Goal: Navigation & Orientation: Find specific page/section

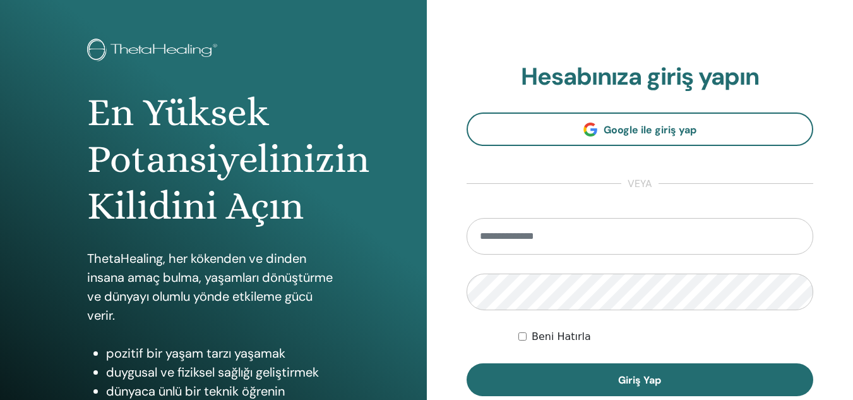
scroll to position [206, 0]
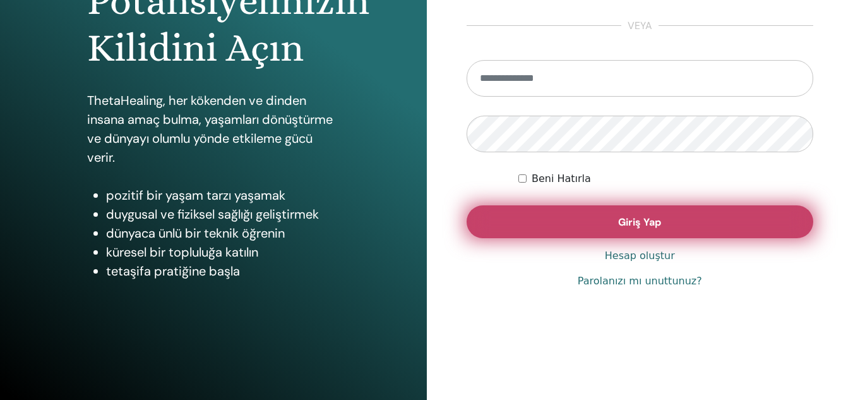
type input "**********"
click at [532, 214] on button "Giriş Yap" at bounding box center [640, 221] width 347 height 33
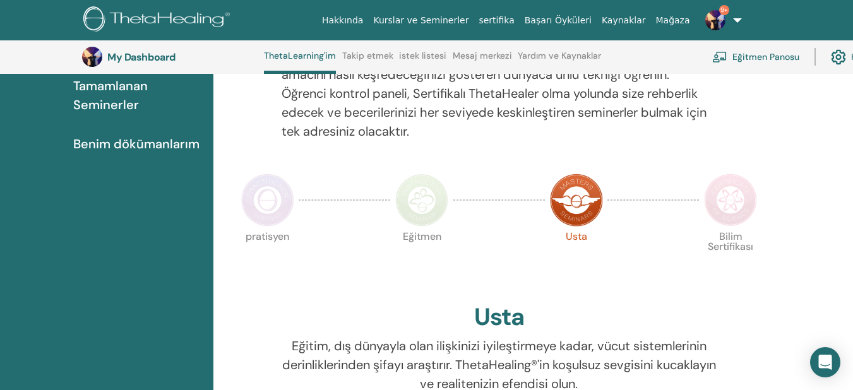
scroll to position [185, 0]
click at [119, 93] on span "Tamamlanan Seminerler" at bounding box center [138, 95] width 130 height 38
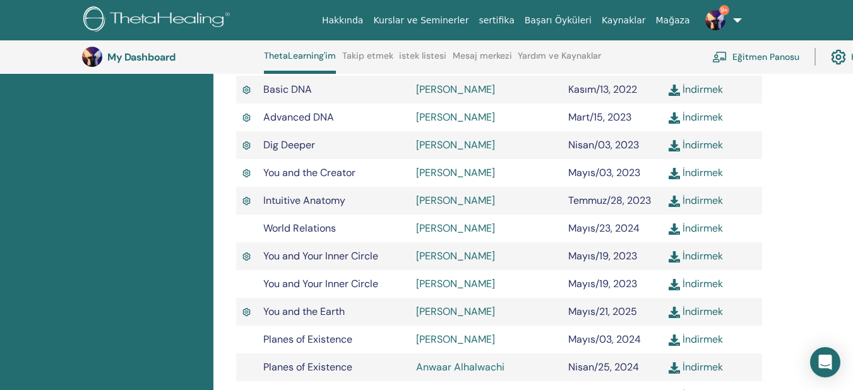
scroll to position [475, 0]
click at [494, 89] on link "KHAVAR TAGHI-ZADA" at bounding box center [455, 88] width 79 height 13
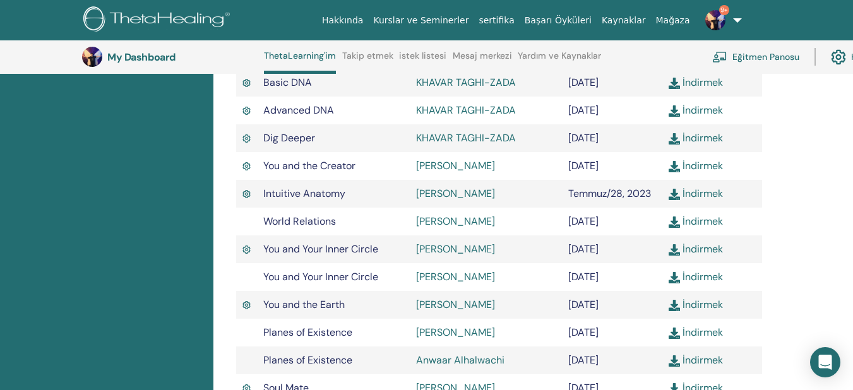
scroll to position [484, 0]
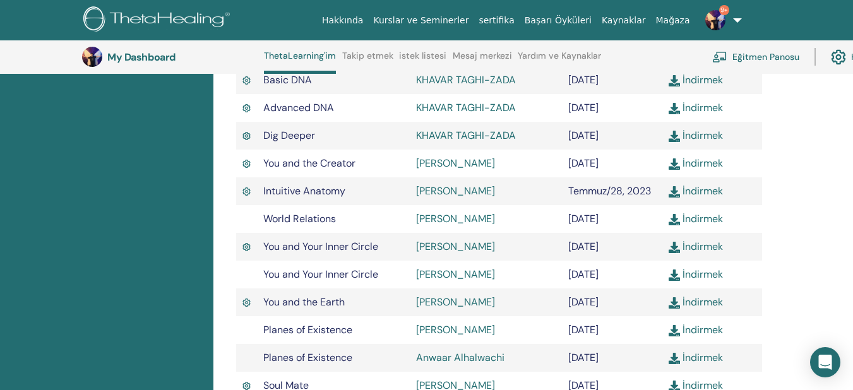
drag, startPoint x: 753, startPoint y: 181, endPoint x: 817, endPoint y: 160, distance: 67.5
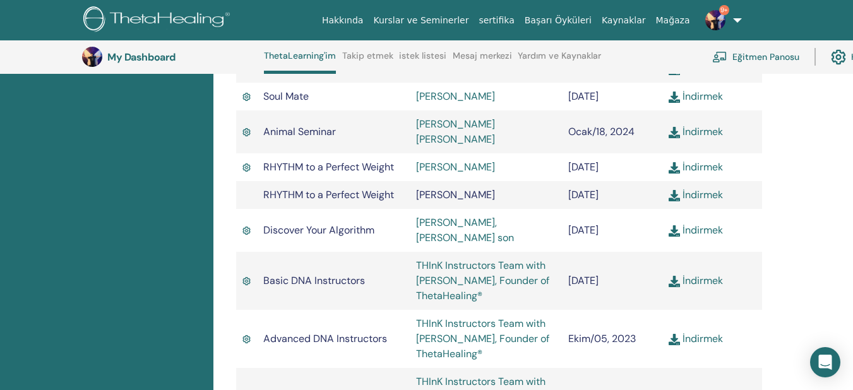
scroll to position [777, 0]
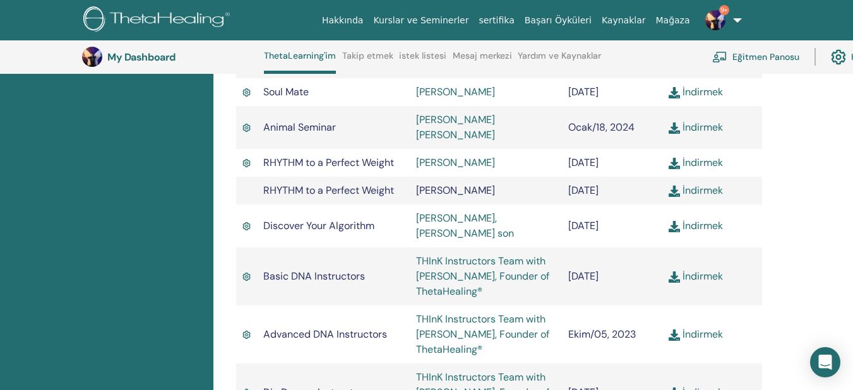
drag, startPoint x: 417, startPoint y: 176, endPoint x: 511, endPoint y: 185, distance: 94.6
click at [511, 185] on td "[PERSON_NAME]" at bounding box center [486, 191] width 153 height 28
click at [491, 184] on span "[PERSON_NAME]" at bounding box center [455, 190] width 79 height 13
click at [505, 181] on td "[PERSON_NAME]" at bounding box center [486, 191] width 153 height 28
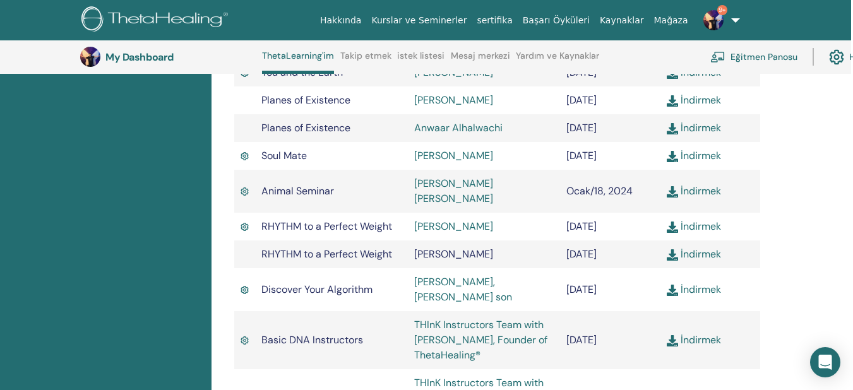
scroll to position [714, 2]
click at [424, 247] on span "[PERSON_NAME]" at bounding box center [453, 253] width 79 height 13
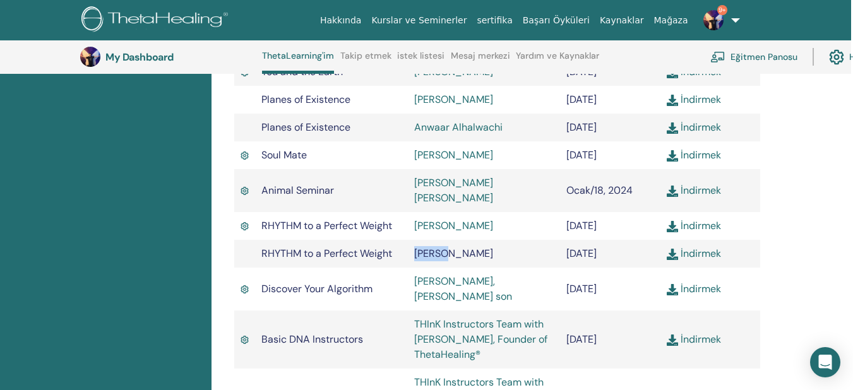
click at [424, 247] on span "[PERSON_NAME]" at bounding box center [453, 253] width 79 height 13
click at [383, 247] on span "RHYTHM to a Perfect Weight" at bounding box center [326, 253] width 131 height 13
click at [434, 247] on span "Sabina Dadashova" at bounding box center [453, 253] width 79 height 13
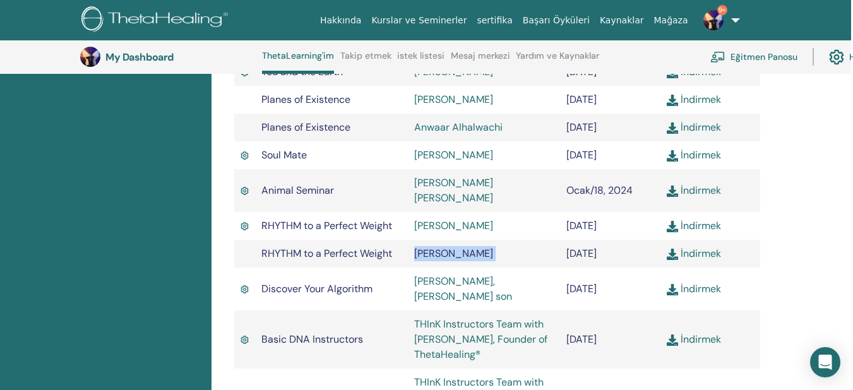
click at [434, 247] on span "Sabina Dadashova" at bounding box center [453, 253] width 79 height 13
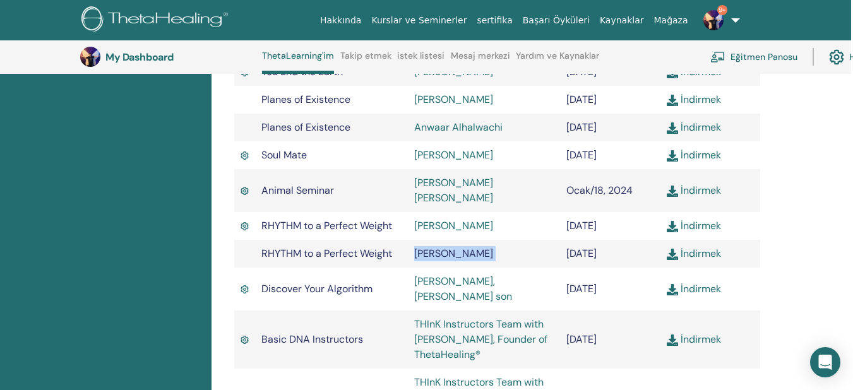
click at [434, 247] on span "Sabina Dadashova" at bounding box center [453, 253] width 79 height 13
click at [450, 219] on link "Sühan Akgün" at bounding box center [453, 225] width 79 height 13
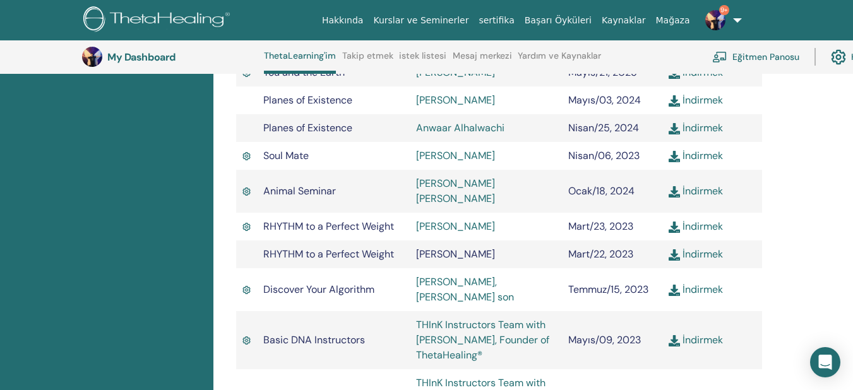
scroll to position [714, 0]
click at [433, 247] on span "[PERSON_NAME]" at bounding box center [455, 253] width 79 height 13
click at [462, 247] on span "[PERSON_NAME]" at bounding box center [455, 253] width 79 height 13
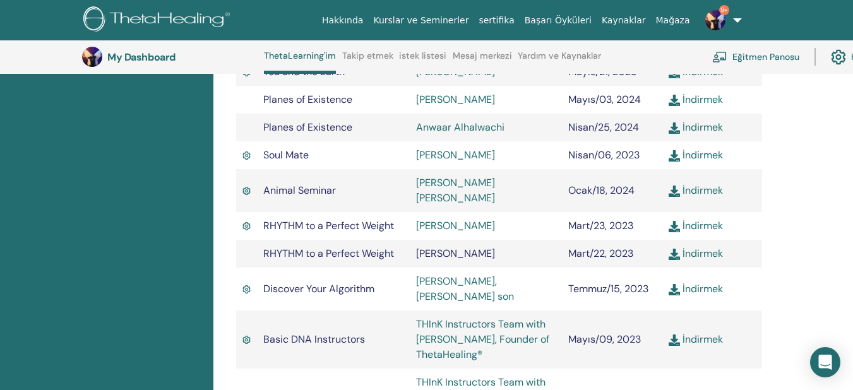
click at [419, 247] on span "Sabina Dadashova" at bounding box center [455, 253] width 79 height 13
click at [487, 247] on span "Sabina Dadashova" at bounding box center [455, 253] width 79 height 13
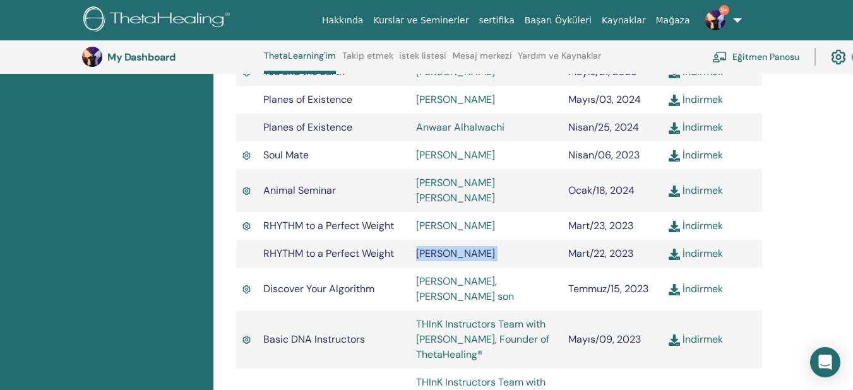
click at [487, 247] on span "Sabina Dadashova" at bounding box center [455, 253] width 79 height 13
click at [511, 222] on td "Sühan Akgün" at bounding box center [486, 226] width 153 height 28
drag, startPoint x: 416, startPoint y: 241, endPoint x: 527, endPoint y: 234, distance: 111.4
click at [527, 240] on td "Sabina Dadashova" at bounding box center [486, 254] width 153 height 28
click at [495, 247] on span "Sabina Dadashova" at bounding box center [455, 253] width 79 height 13
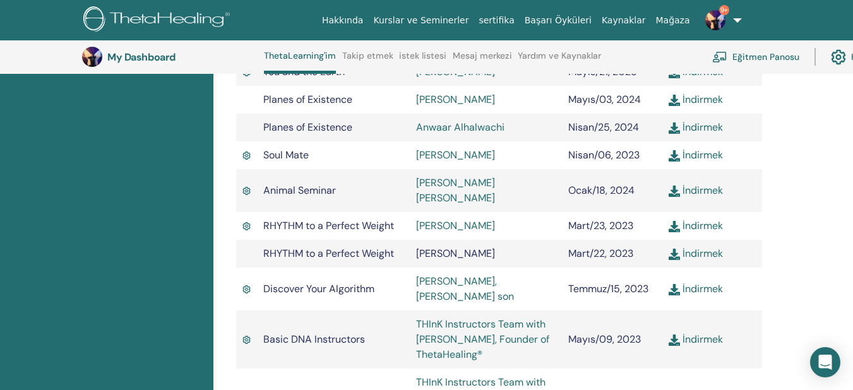
click at [528, 240] on td "Sabina Dadashova" at bounding box center [486, 254] width 153 height 28
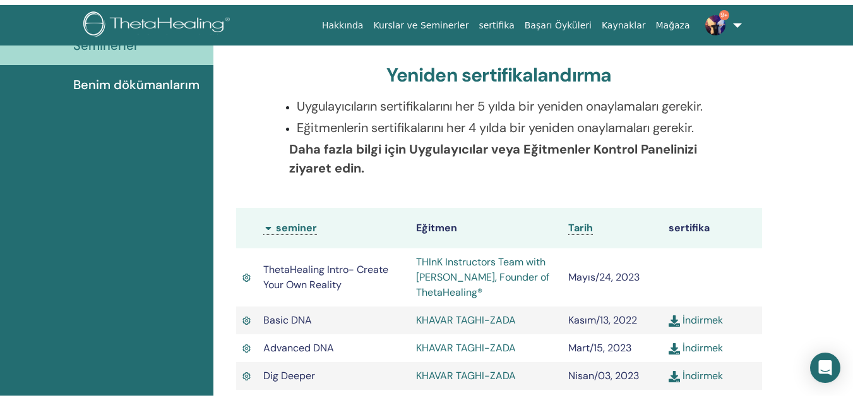
scroll to position [0, 0]
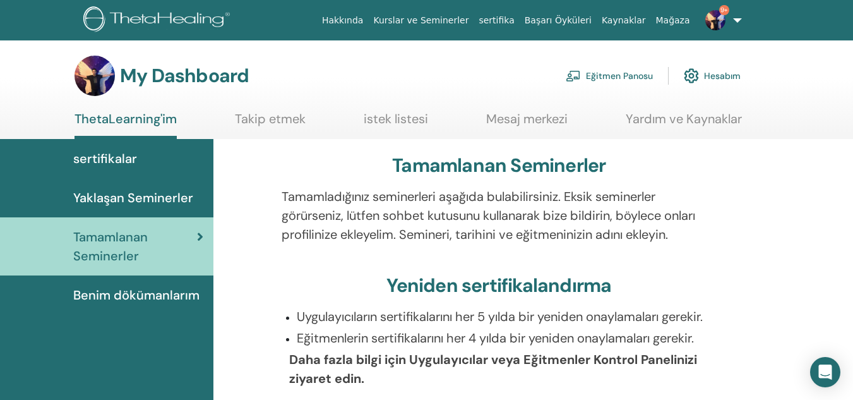
drag, startPoint x: 103, startPoint y: 117, endPoint x: 650, endPoint y: 128, distance: 546.9
click at [650, 128] on div "ThetaLearning'im Takip etmek istek listesi Mesaj merkezi Yardım ve Kaynaklar" at bounding box center [408, 125] width 728 height 28
drag, startPoint x: 823, startPoint y: 125, endPoint x: 57, endPoint y: 129, distance: 766.0
click at [57, 129] on section "My Dashboard Eğitmen Panosu Hesabım ThetaLearning'im Takip etmek istek listesi …" at bounding box center [426, 97] width 853 height 83
click at [363, 165] on div "Tamamlanan Seminerler" at bounding box center [499, 168] width 526 height 28
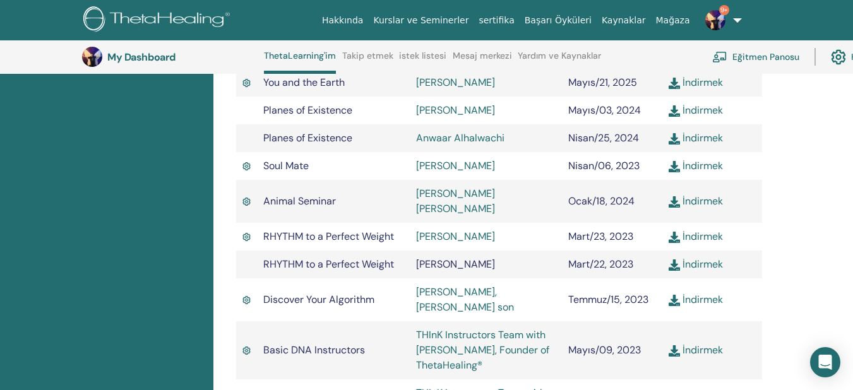
scroll to position [709, 0]
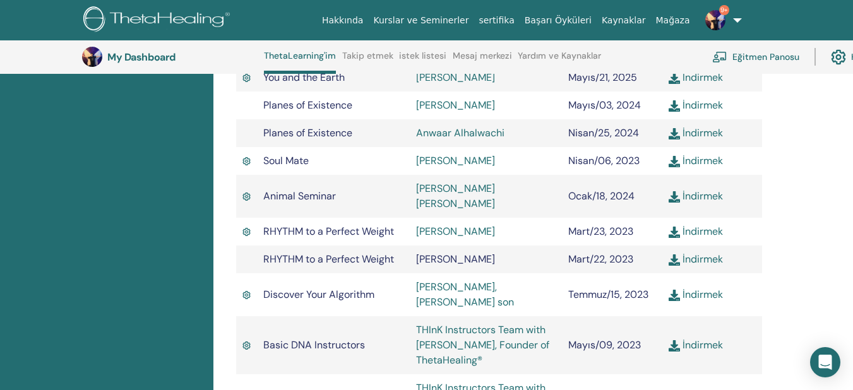
click at [393, 253] on span "RHYTHM to a Perfect Weight" at bounding box center [328, 259] width 131 height 13
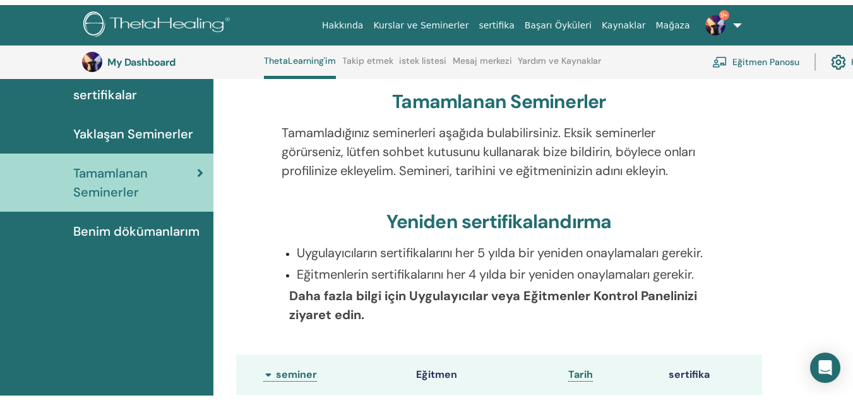
scroll to position [0, 0]
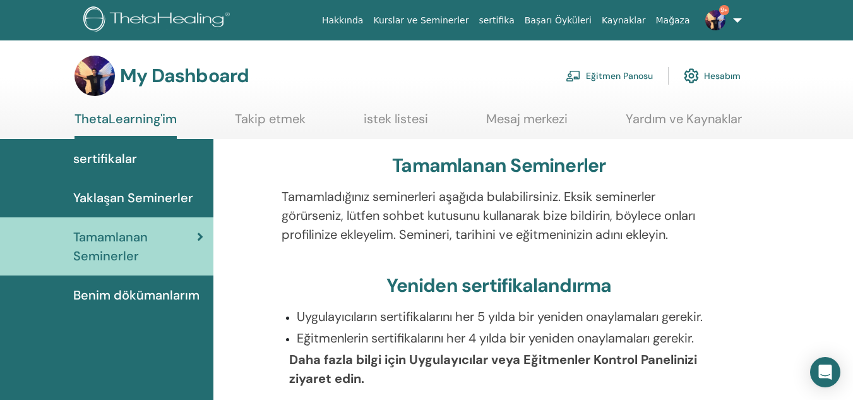
click at [106, 119] on link "ThetaLearning'im" at bounding box center [126, 125] width 102 height 28
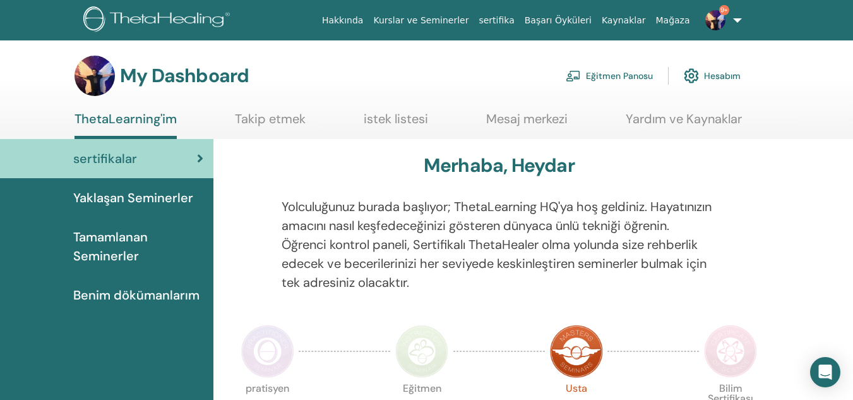
click at [121, 292] on span "Benim dökümanlarım" at bounding box center [136, 294] width 126 height 19
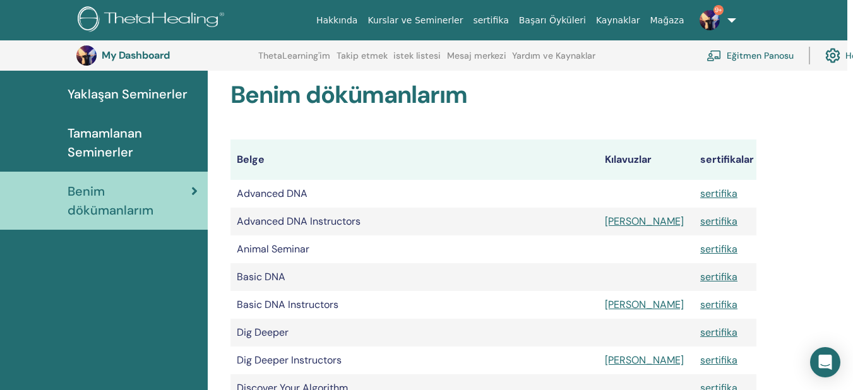
scroll to position [131, 6]
click at [734, 27] on link "9+" at bounding box center [716, 20] width 52 height 40
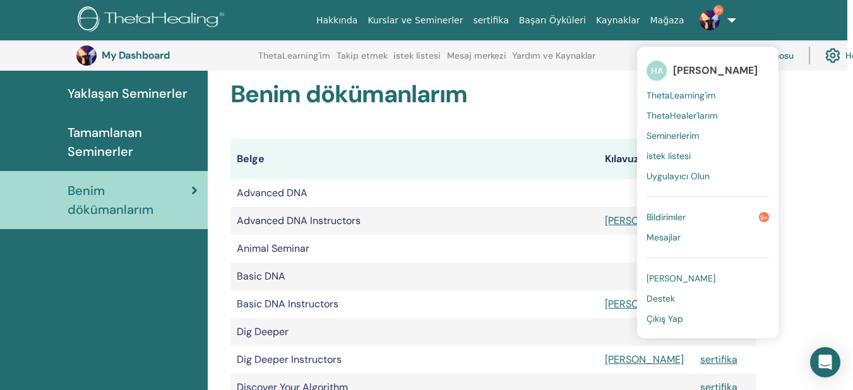
click at [791, 26] on div "Hakkında Kurslar ve [DEMOGRAPHIC_DATA] sertifika Başarı Öyküleri Kaynaklar [GEO…" at bounding box center [420, 20] width 777 height 40
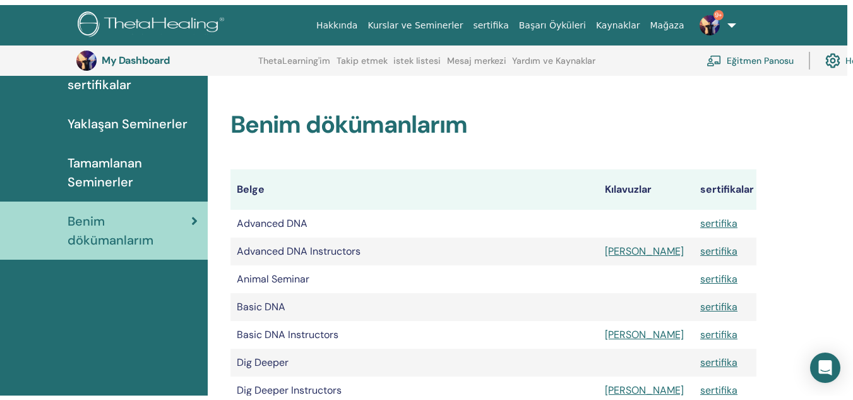
scroll to position [0, 0]
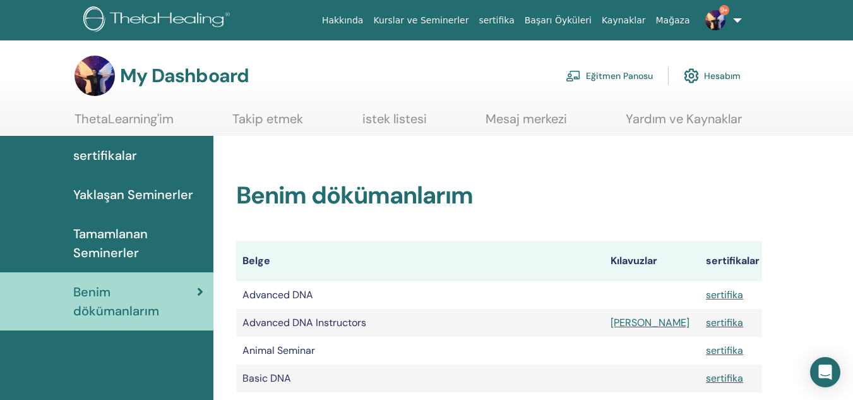
click at [123, 125] on link "ThetaLearning'im" at bounding box center [124, 123] width 99 height 25
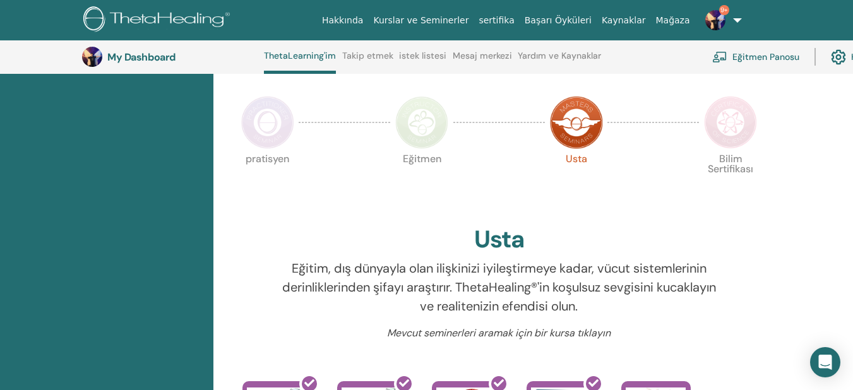
scroll to position [261, 0]
click at [431, 140] on img at bounding box center [421, 123] width 53 height 53
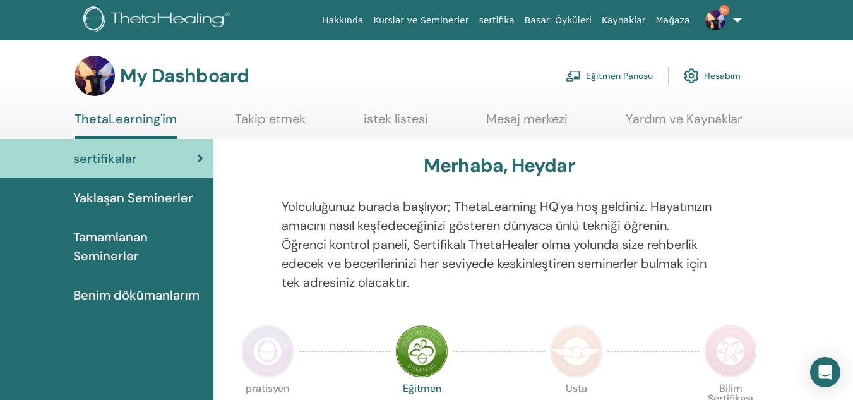
click at [520, 117] on link "Mesaj merkezi" at bounding box center [526, 123] width 81 height 25
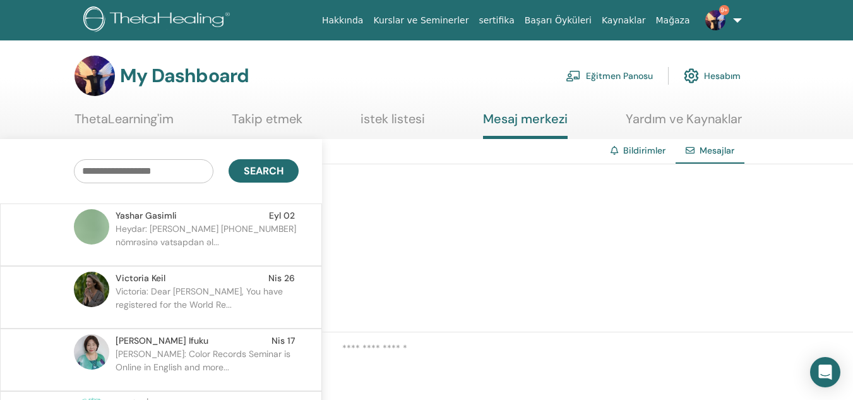
click at [174, 167] on input "text" at bounding box center [144, 171] width 140 height 24
click at [191, 232] on p "Heydar: Salam Yaşar bəy +994603005010 nömrəsinə vatsapdan əl..." at bounding box center [207, 241] width 183 height 38
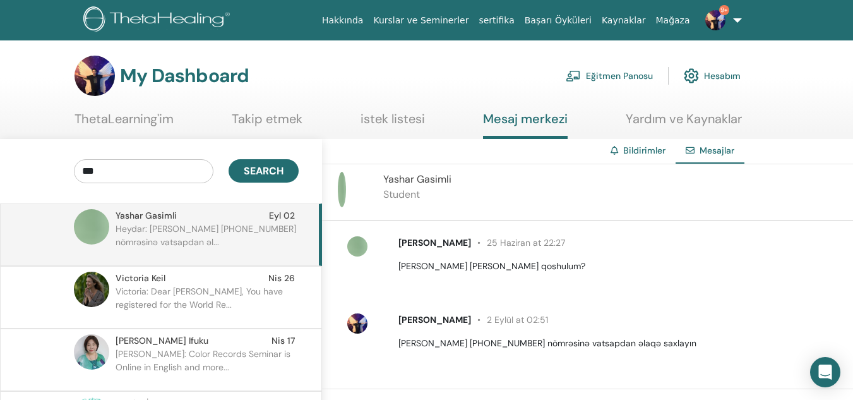
click at [129, 170] on input "***" at bounding box center [144, 171] width 140 height 24
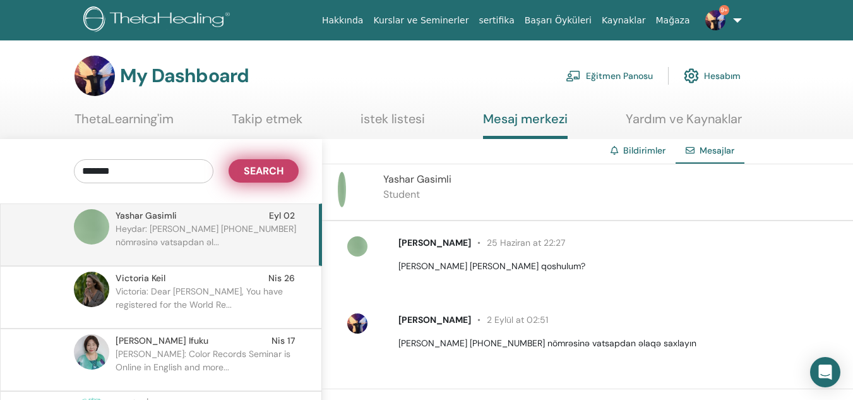
click at [263, 171] on span "Search" at bounding box center [264, 170] width 40 height 13
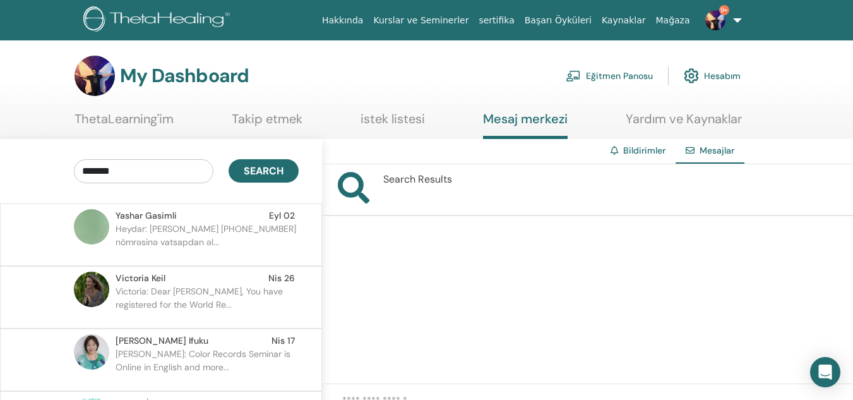
click at [168, 172] on input "******" at bounding box center [144, 171] width 140 height 24
type input "*"
click at [419, 119] on link "istek listesi" at bounding box center [393, 123] width 64 height 25
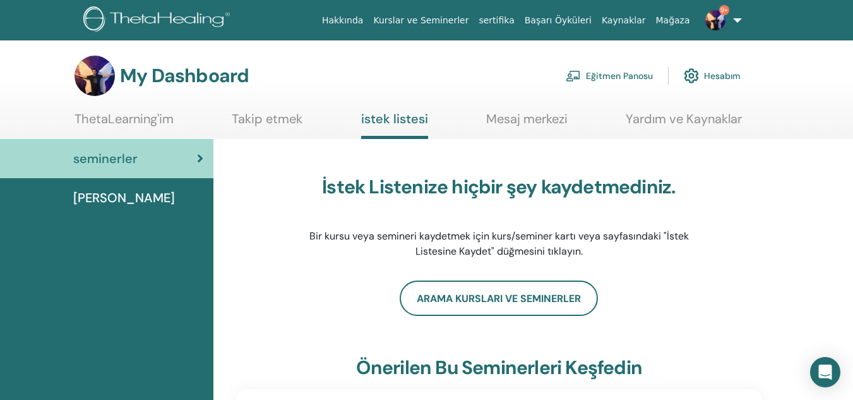
click at [298, 119] on link "Takip etmek" at bounding box center [267, 123] width 71 height 25
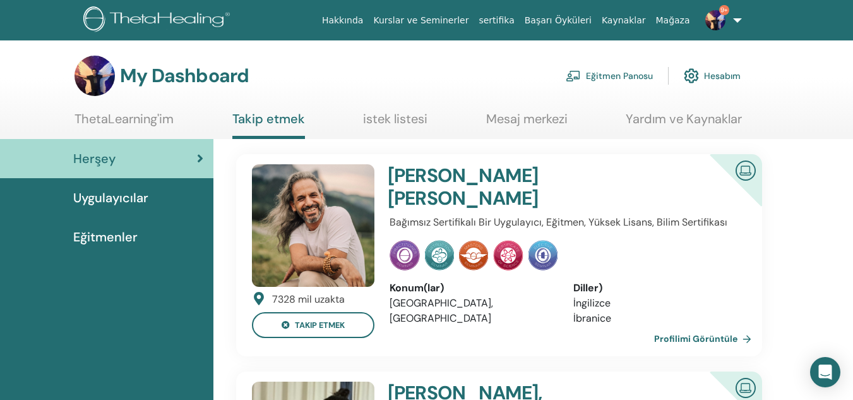
click at [130, 119] on link "ThetaLearning'im" at bounding box center [124, 123] width 99 height 25
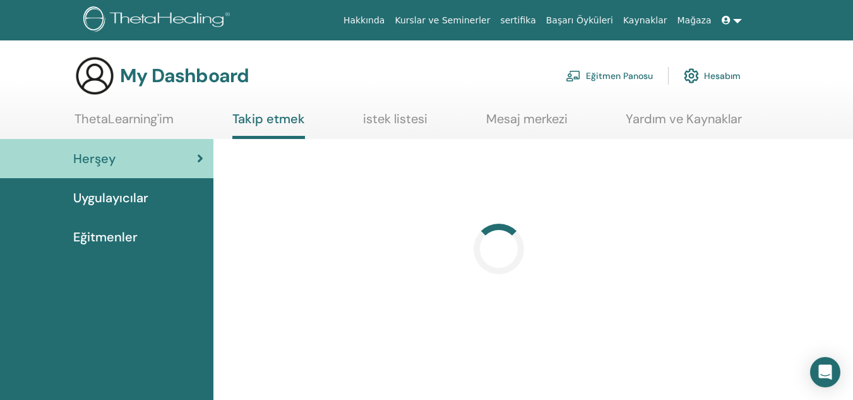
click at [124, 237] on span "Eğitmenler" at bounding box center [105, 236] width 64 height 19
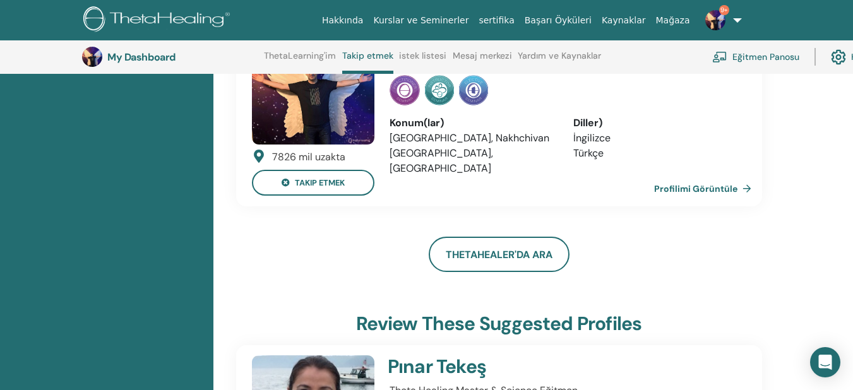
scroll to position [1144, 0]
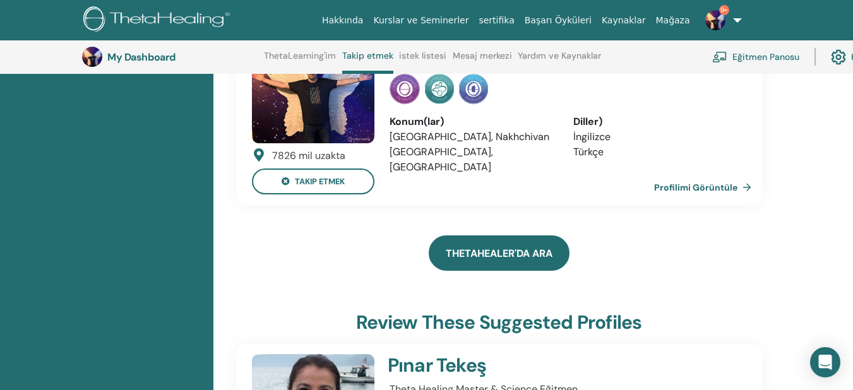
click at [521, 236] on link "ThetaHealer'da Ara" at bounding box center [499, 253] width 141 height 35
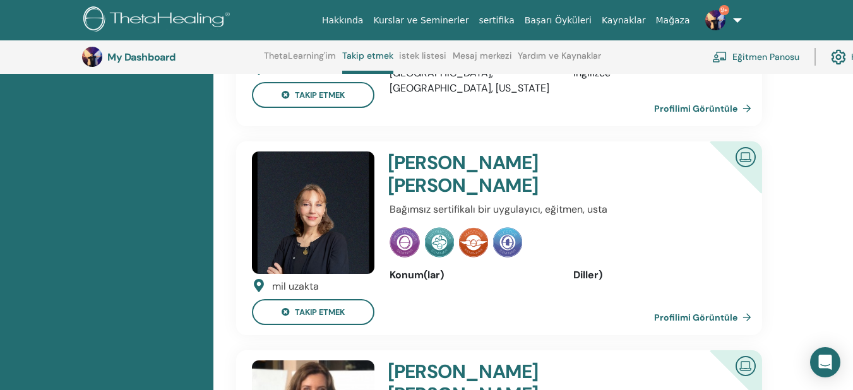
scroll to position [491, 0]
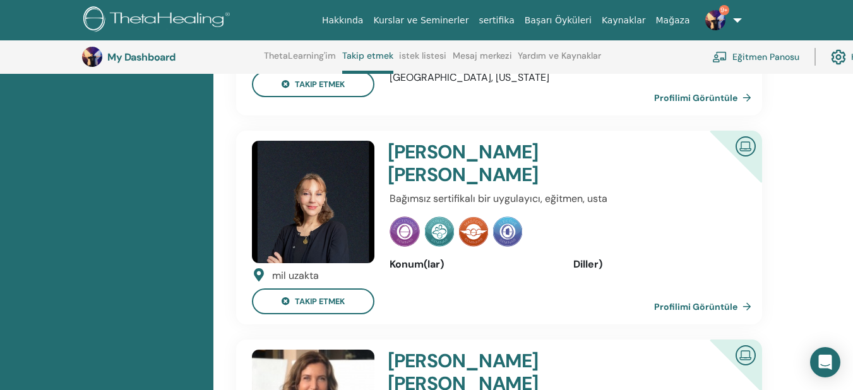
click at [679, 294] on link "Profilimi Görüntüle" at bounding box center [705, 306] width 102 height 25
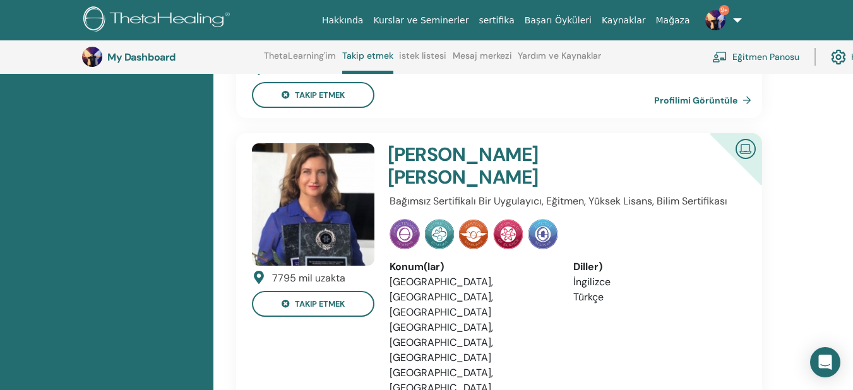
scroll to position [700, 0]
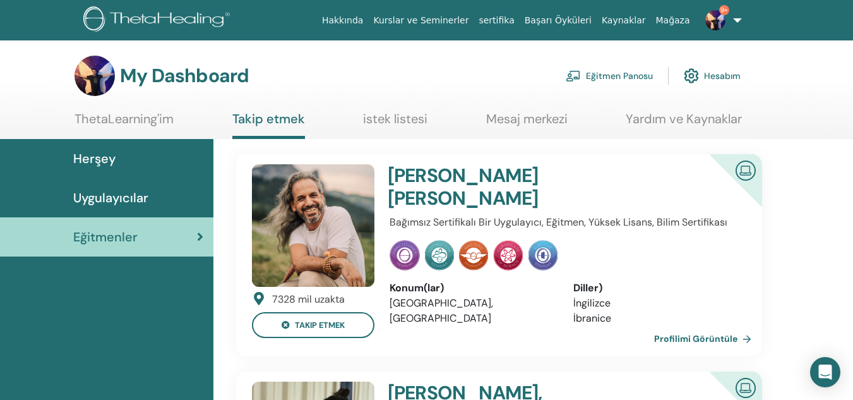
click at [157, 117] on link "ThetaLearning'im" at bounding box center [124, 123] width 99 height 25
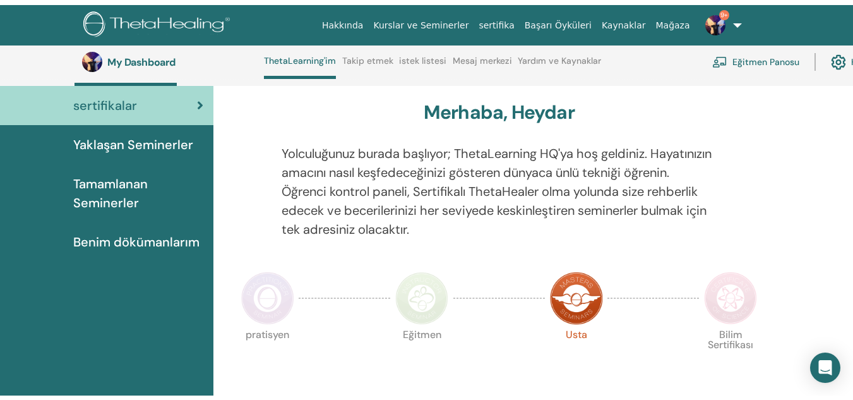
scroll to position [55, 0]
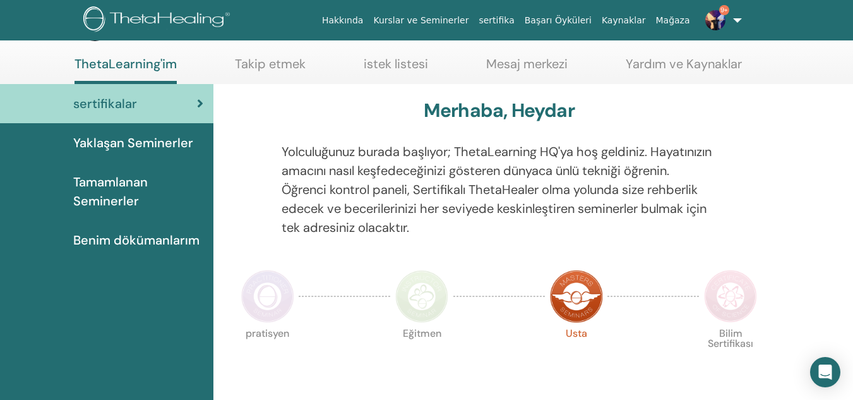
click at [726, 298] on img at bounding box center [730, 296] width 53 height 53
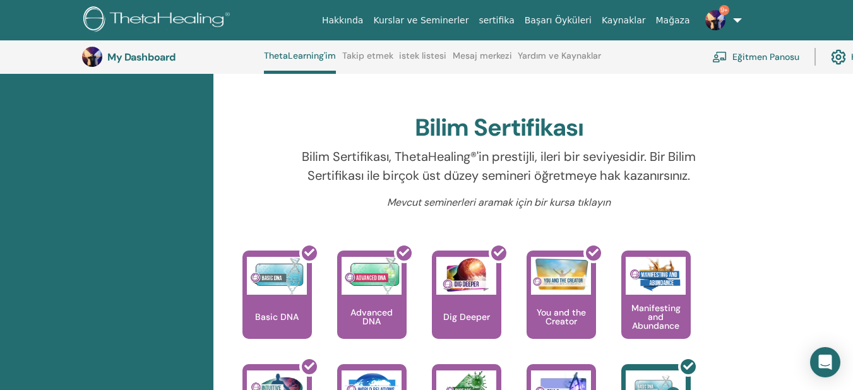
scroll to position [361, 0]
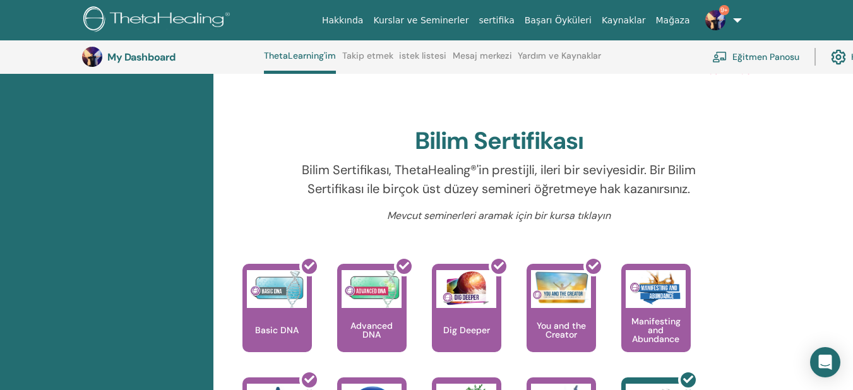
click at [605, 201] on div "Bilim Sertifikası, ThetaHealing®'in prestijli, ileri bir seviyesidir. Bir Bilim…" at bounding box center [499, 184] width 454 height 48
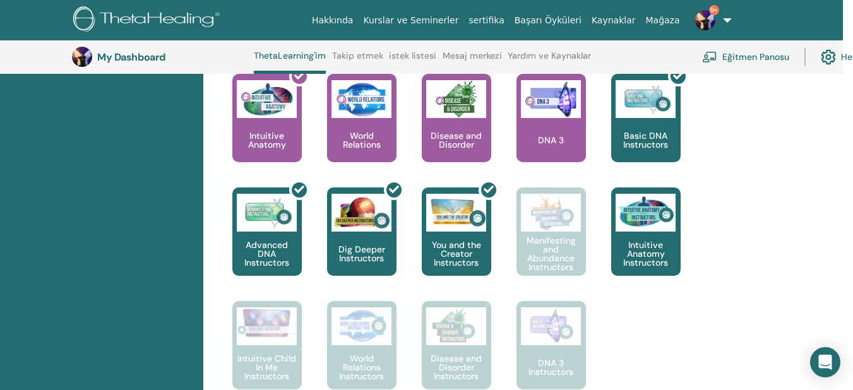
scroll to position [666, 10]
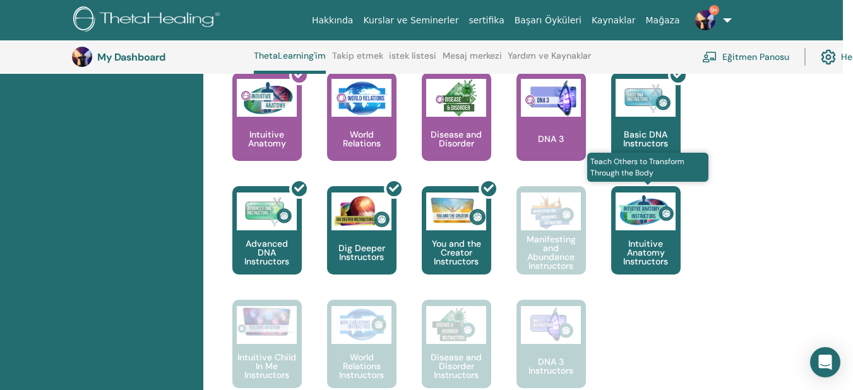
click at [635, 212] on img at bounding box center [646, 212] width 60 height 38
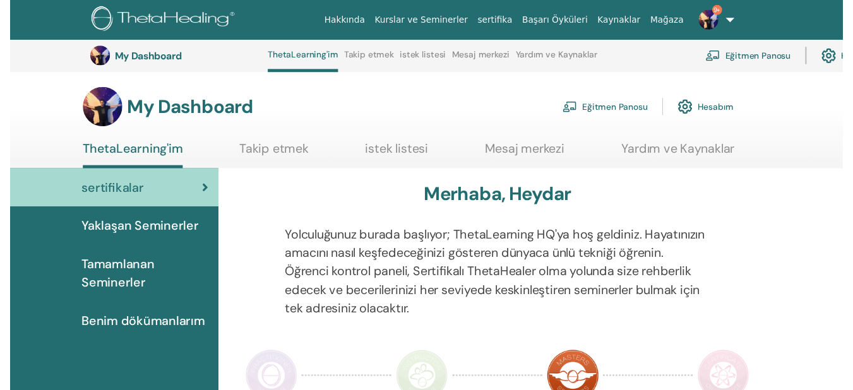
scroll to position [1040, 0]
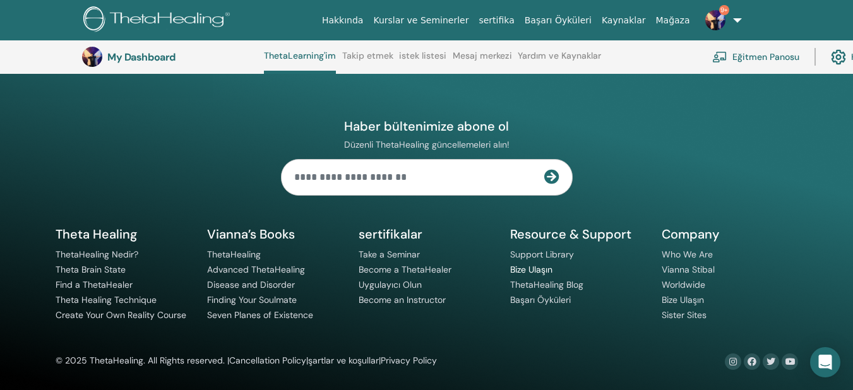
click at [542, 270] on link "Bize Ulaşın" at bounding box center [531, 269] width 42 height 11
